Goal: Check status

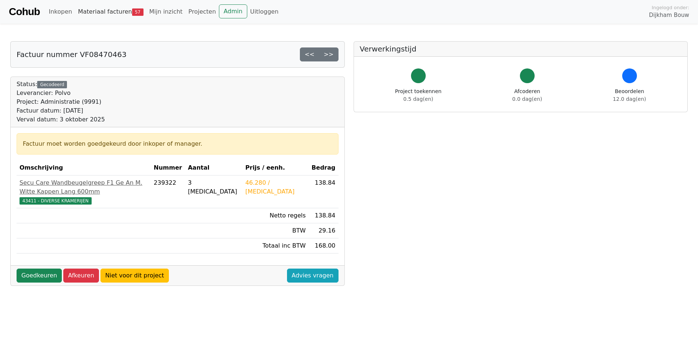
click at [132, 13] on span "57" at bounding box center [137, 11] width 11 height 7
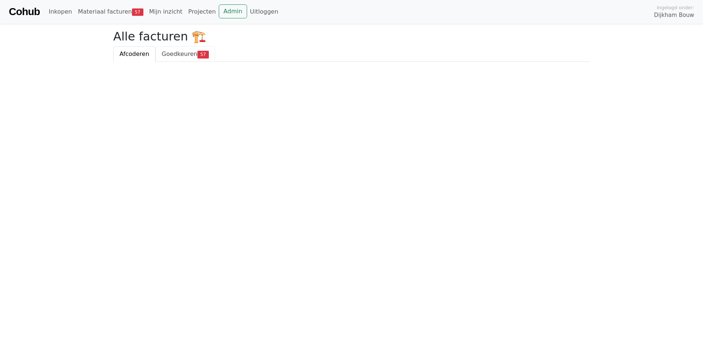
click at [171, 54] on span "Goedkeuren" at bounding box center [180, 53] width 36 height 7
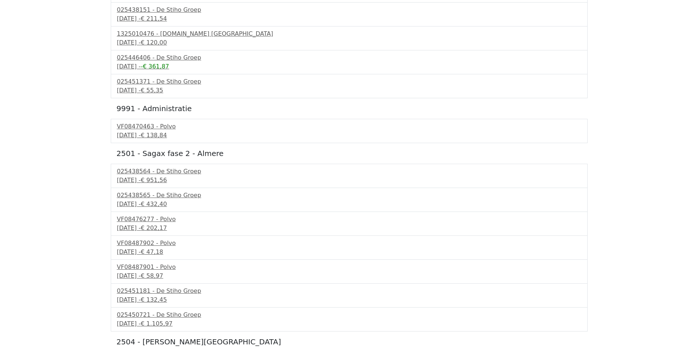
scroll to position [368, 0]
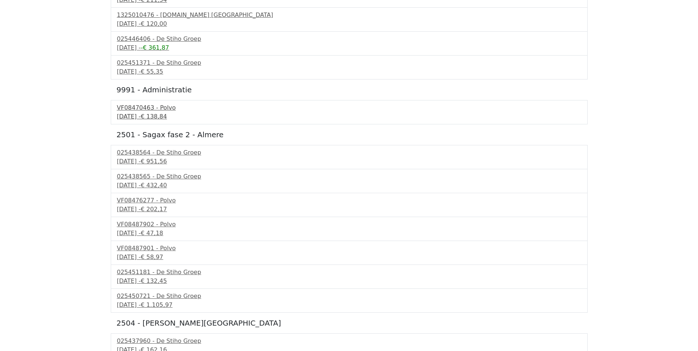
click at [140, 111] on div "VF08470463 - Polvo" at bounding box center [349, 107] width 464 height 9
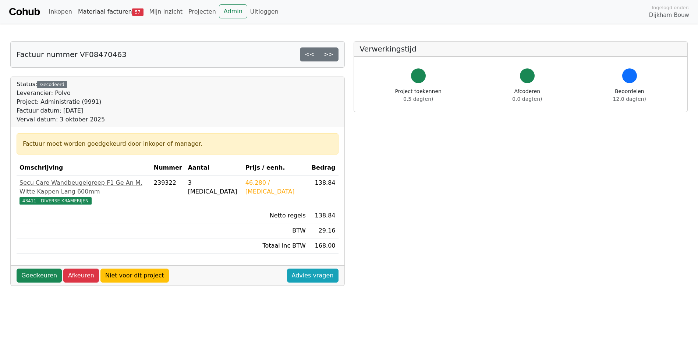
click at [132, 11] on span "57" at bounding box center [137, 11] width 11 height 7
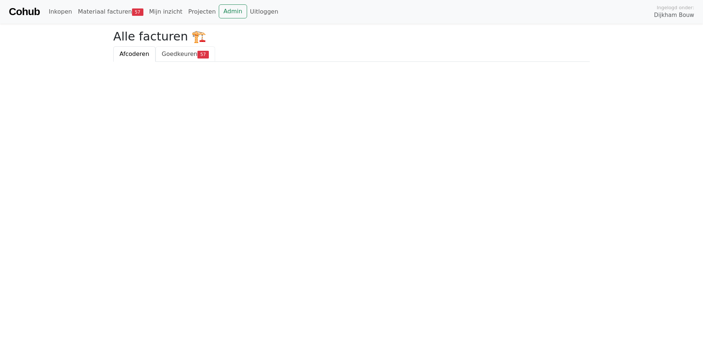
click at [165, 52] on span "Goedkeuren" at bounding box center [180, 53] width 36 height 7
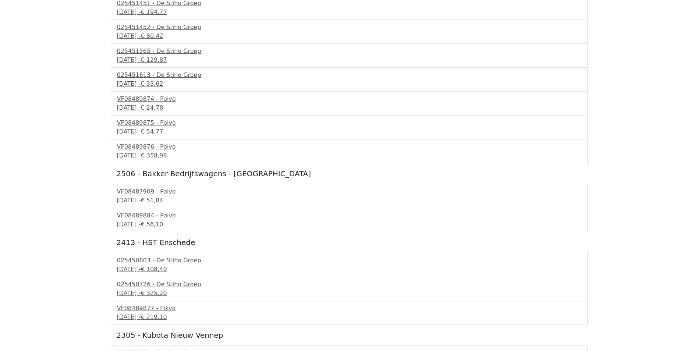
scroll to position [1355, 0]
